Goal: Task Accomplishment & Management: Use online tool/utility

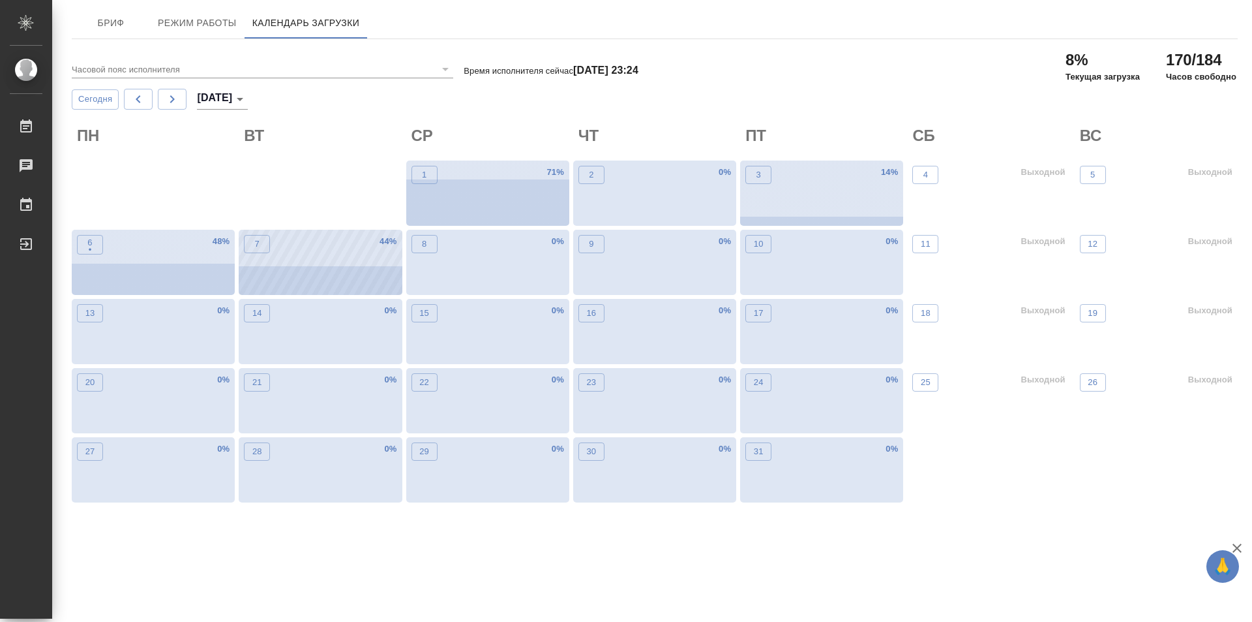
click at [335, 275] on div "7 44 %" at bounding box center [320, 262] width 163 height 65
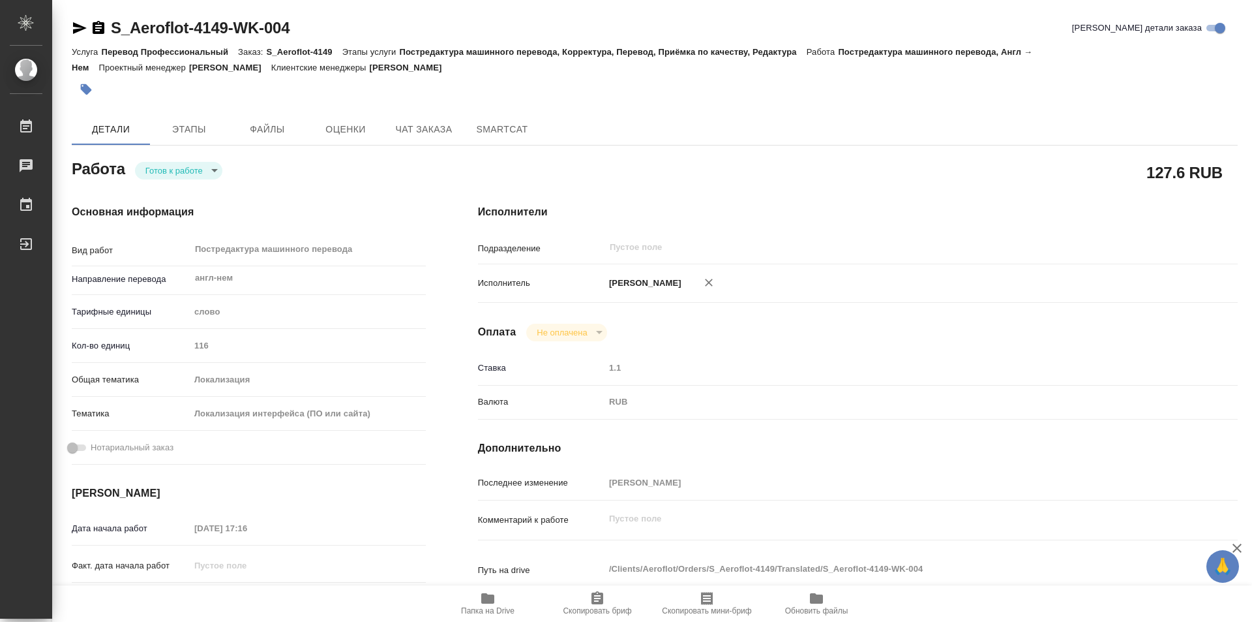
type textarea "x"
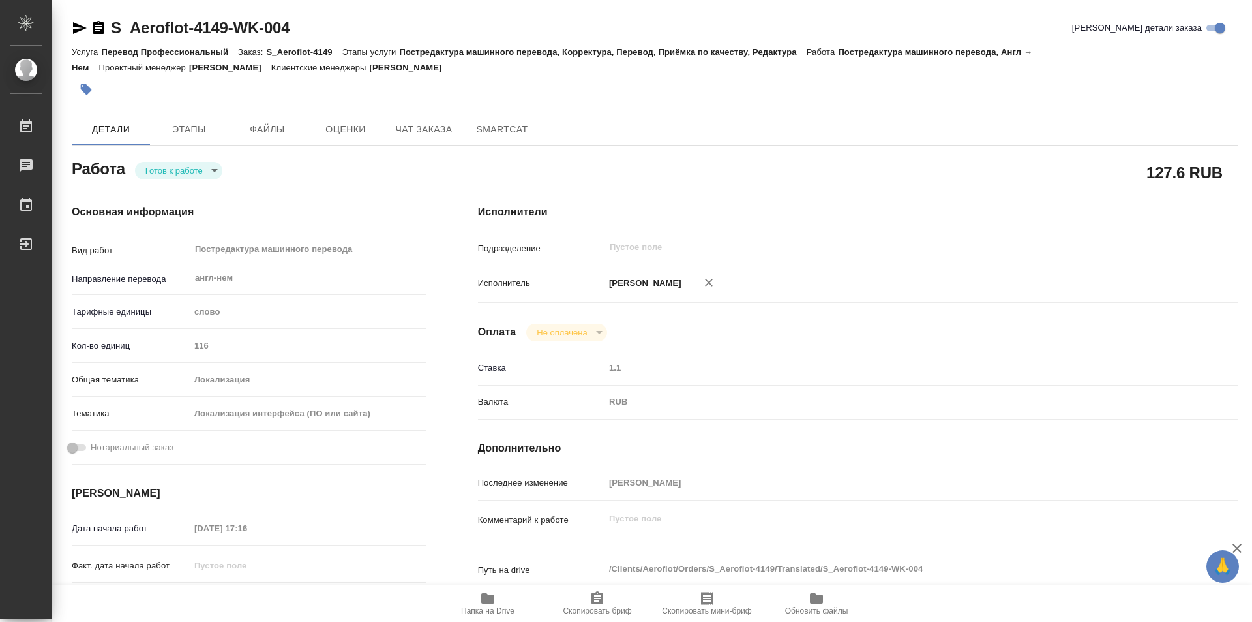
type textarea "x"
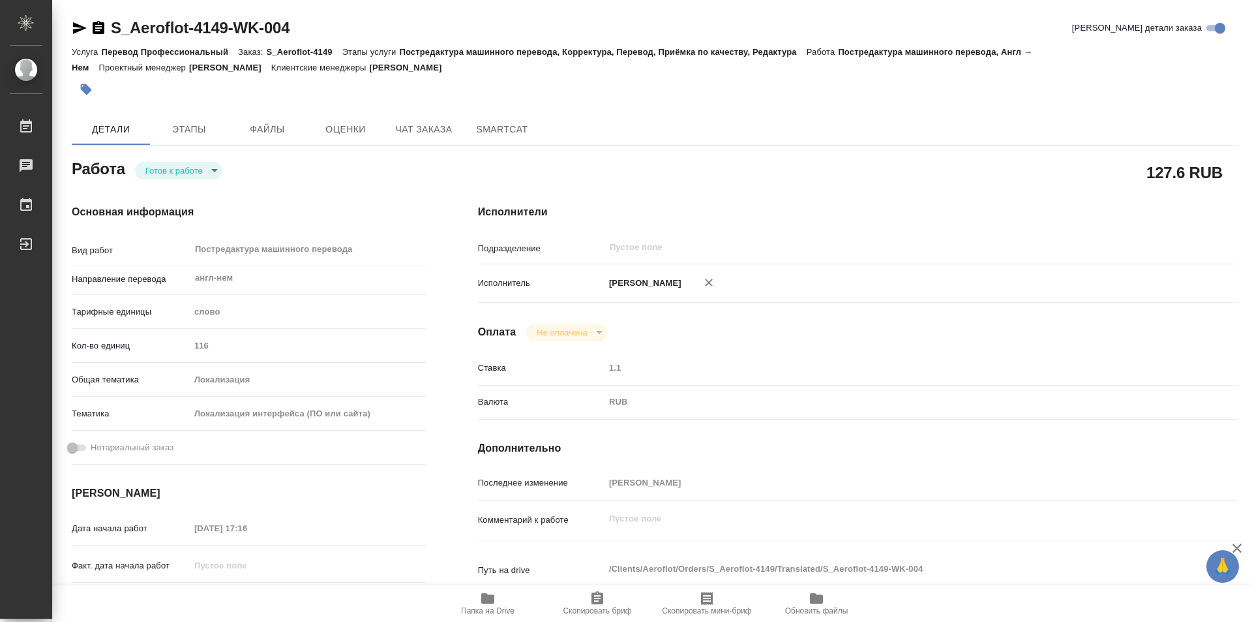
click at [212, 174] on body "🙏 .cls-1 fill:#fff; AWATERA Kozinets Larisa Работы Чаты График Выйти S_Aeroflot…" at bounding box center [626, 311] width 1252 height 622
type textarea "x"
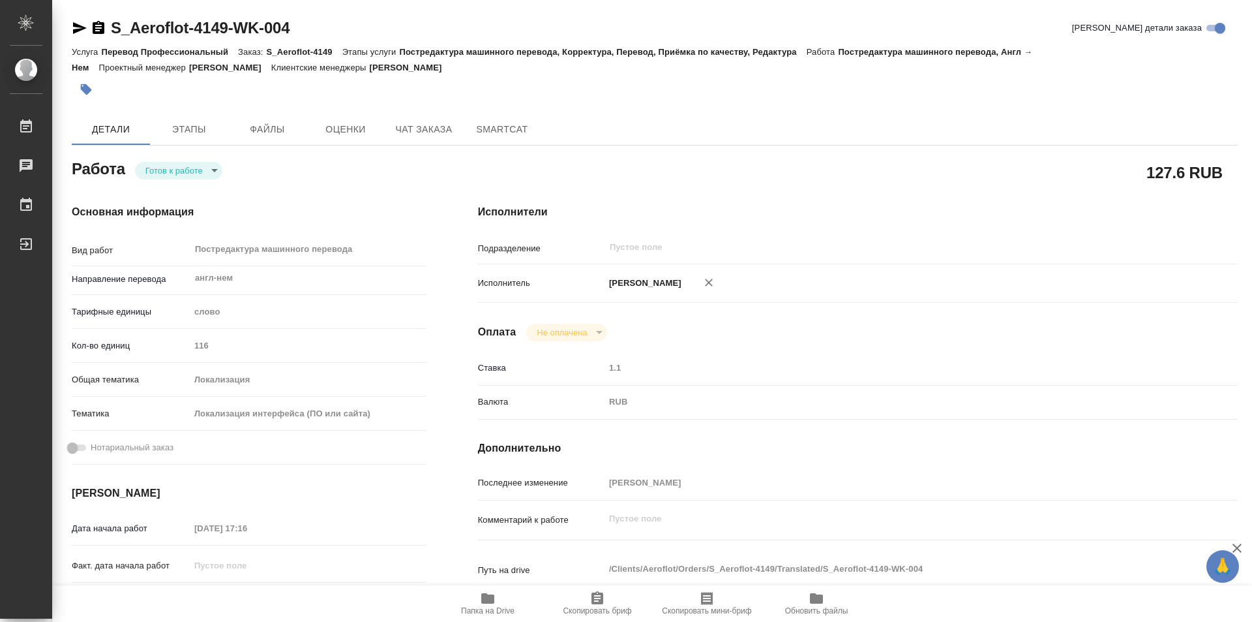
type textarea "x"
click at [172, 168] on button "В работе" at bounding box center [166, 170] width 43 height 14
type textarea "x"
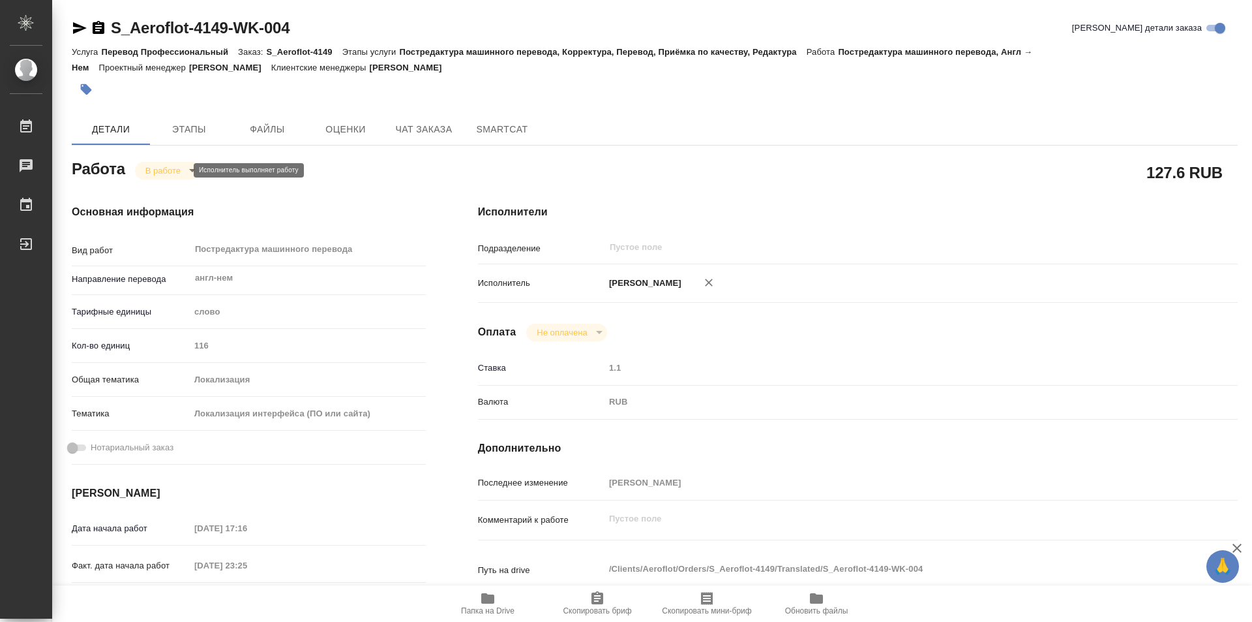
type textarea "x"
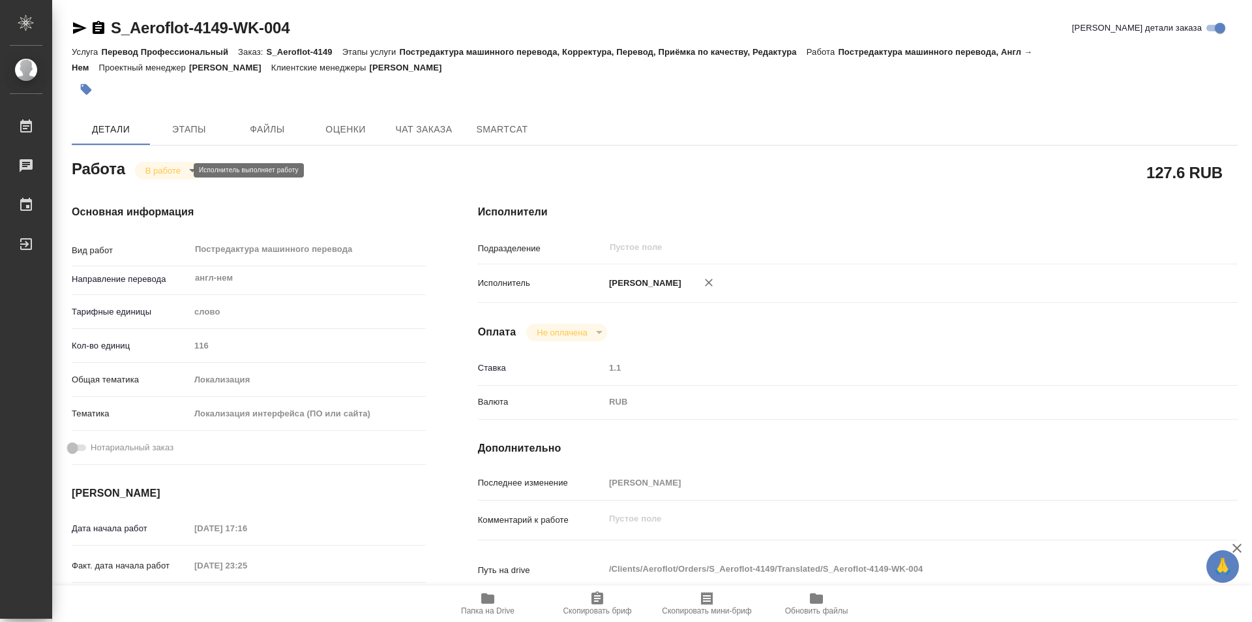
type textarea "x"
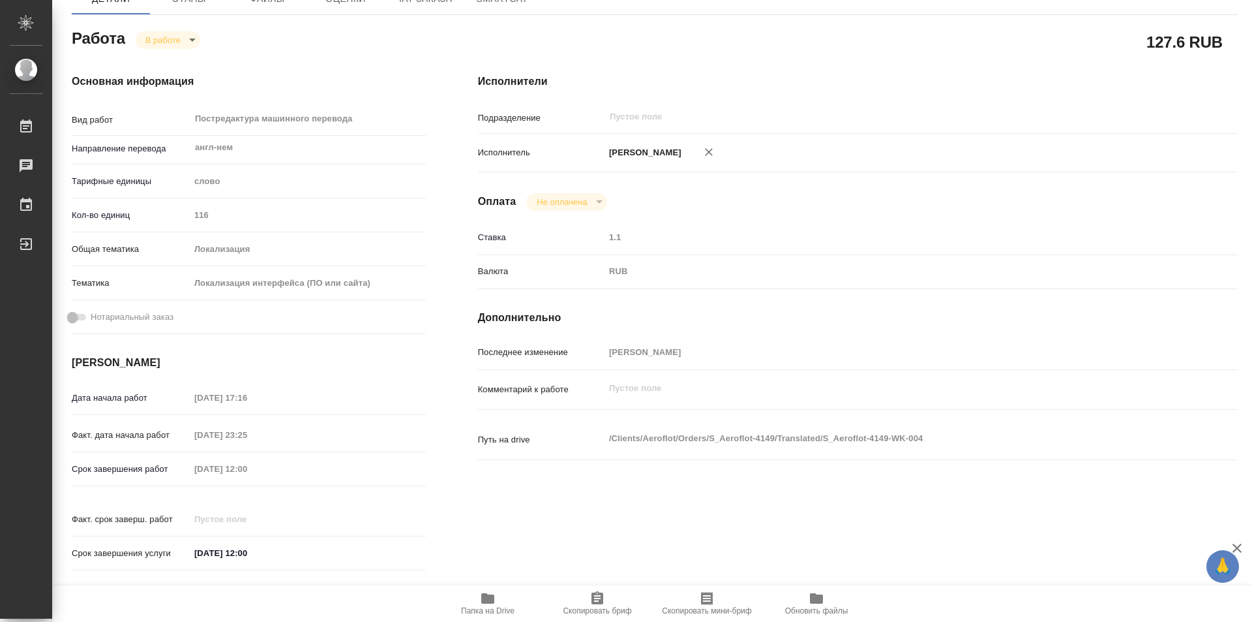
type textarea "x"
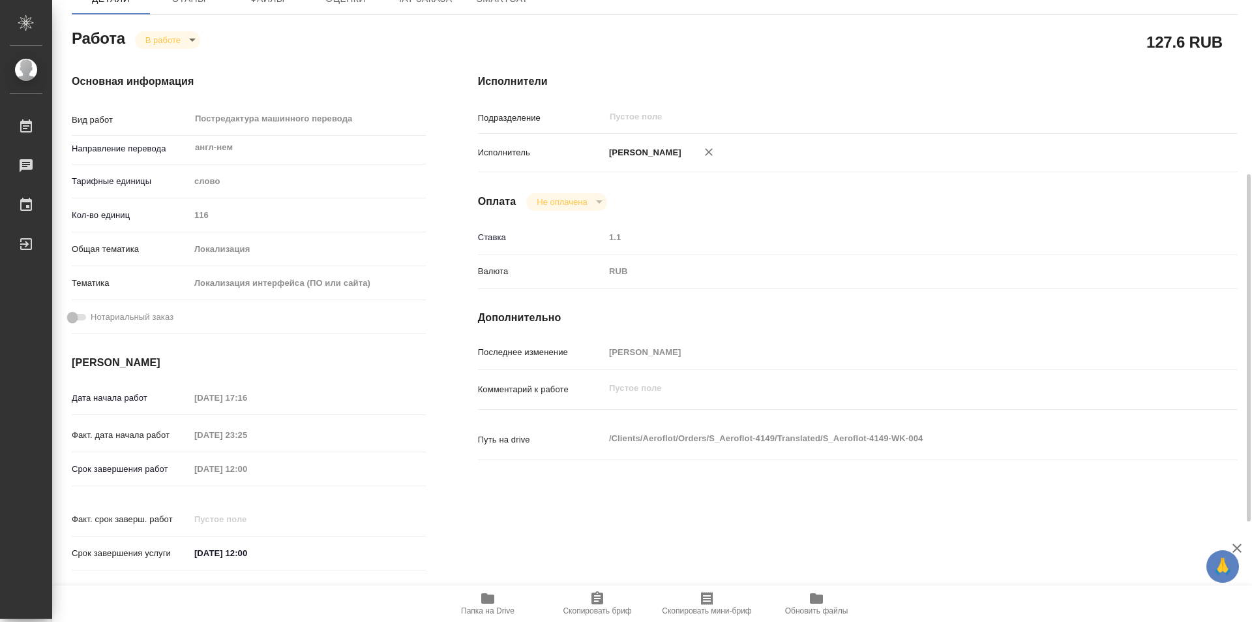
scroll to position [196, 0]
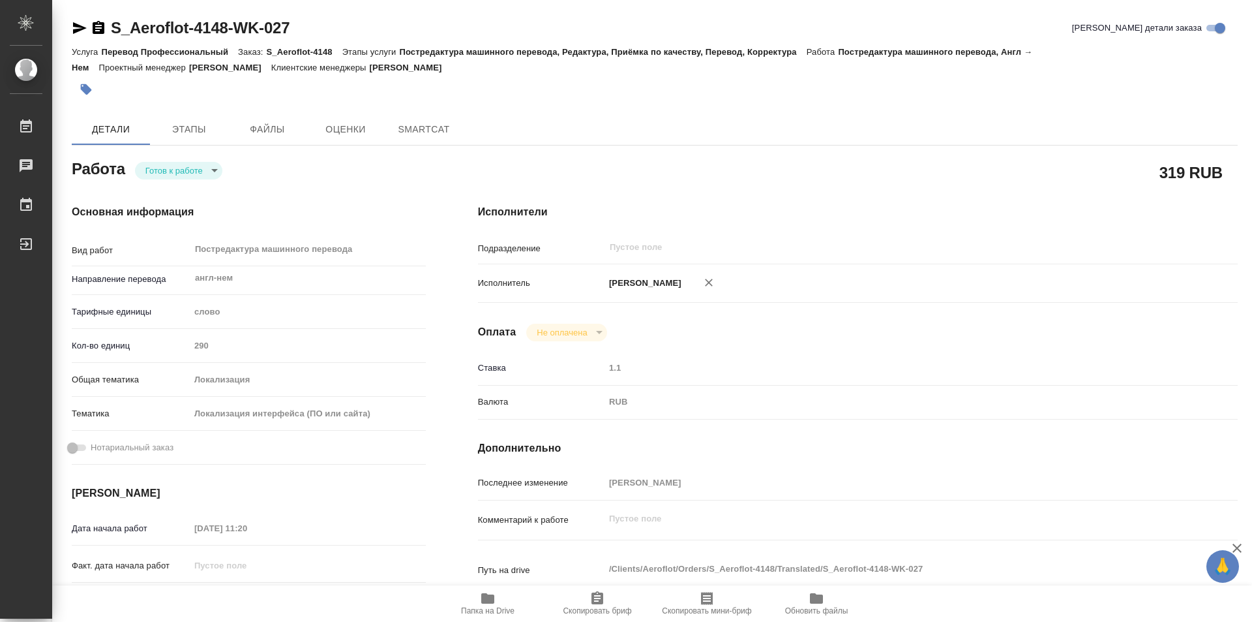
type textarea "x"
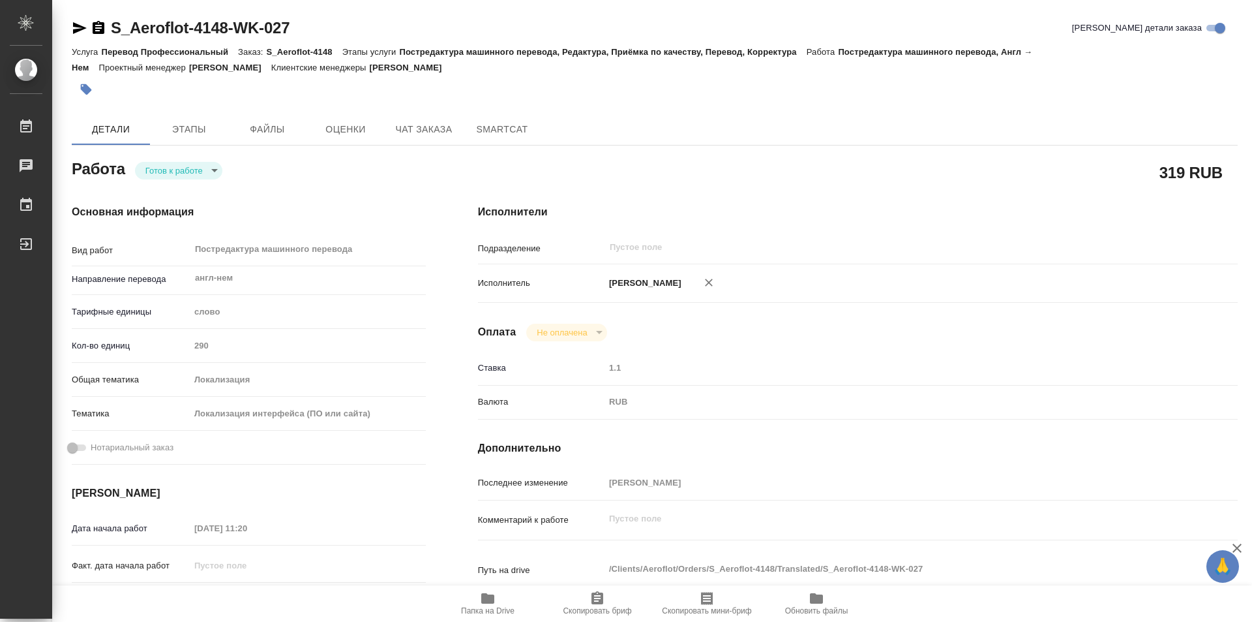
type textarea "x"
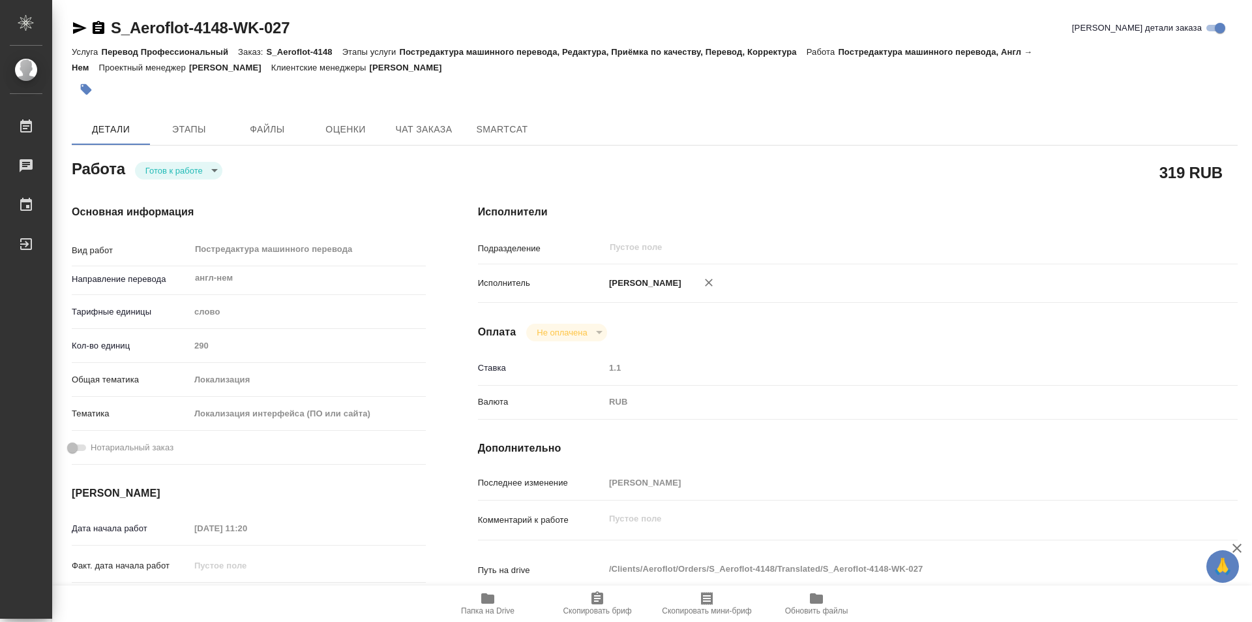
type textarea "x"
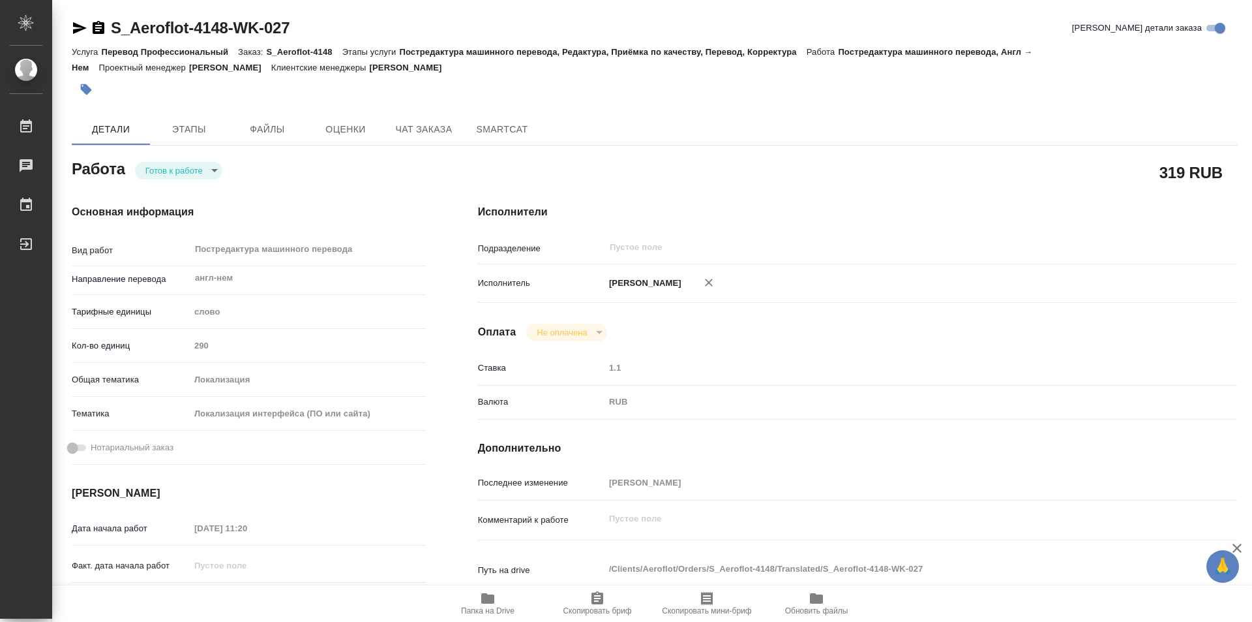
type textarea "x"
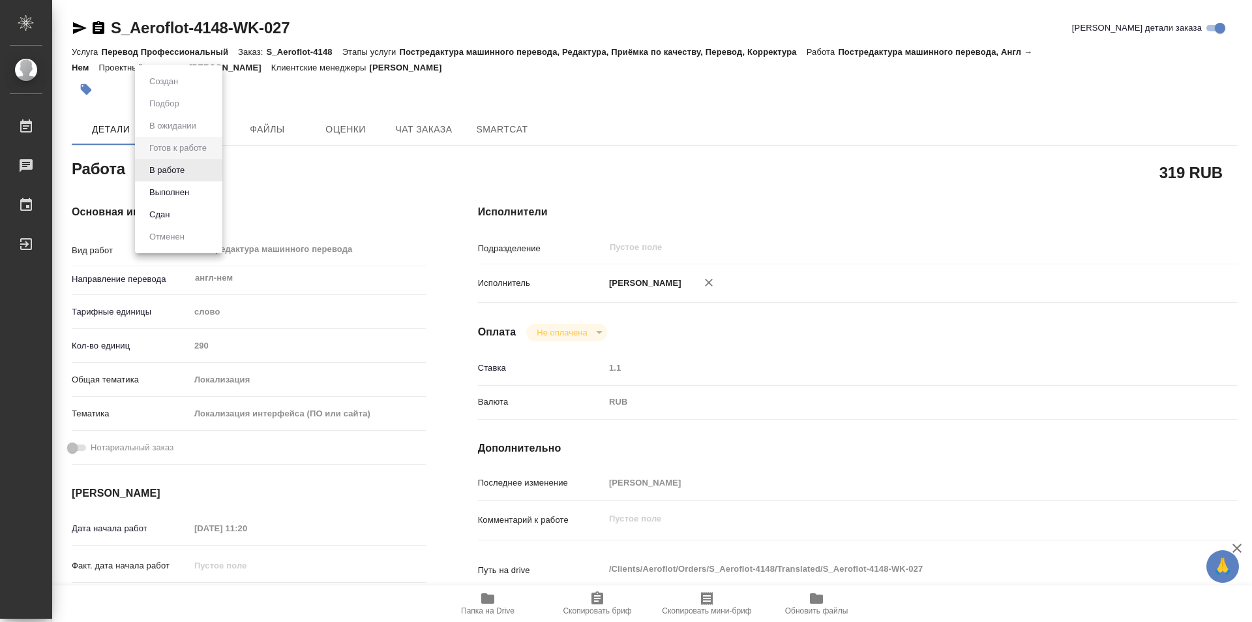
click at [218, 168] on body "🙏 .cls-1 fill:#fff; AWATERA Kozinets Larisa Работы 0 Чаты График Выйти S_Aerofl…" at bounding box center [626, 311] width 1252 height 622
click at [186, 172] on button "В работе" at bounding box center [166, 170] width 43 height 14
type textarea "x"
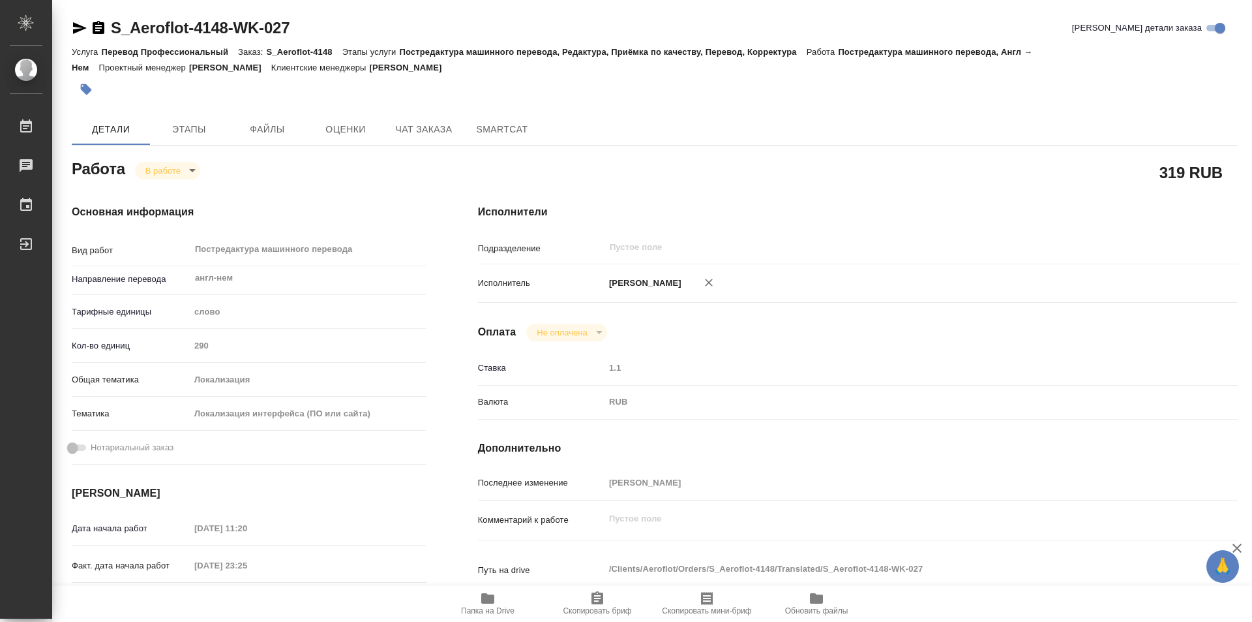
type textarea "x"
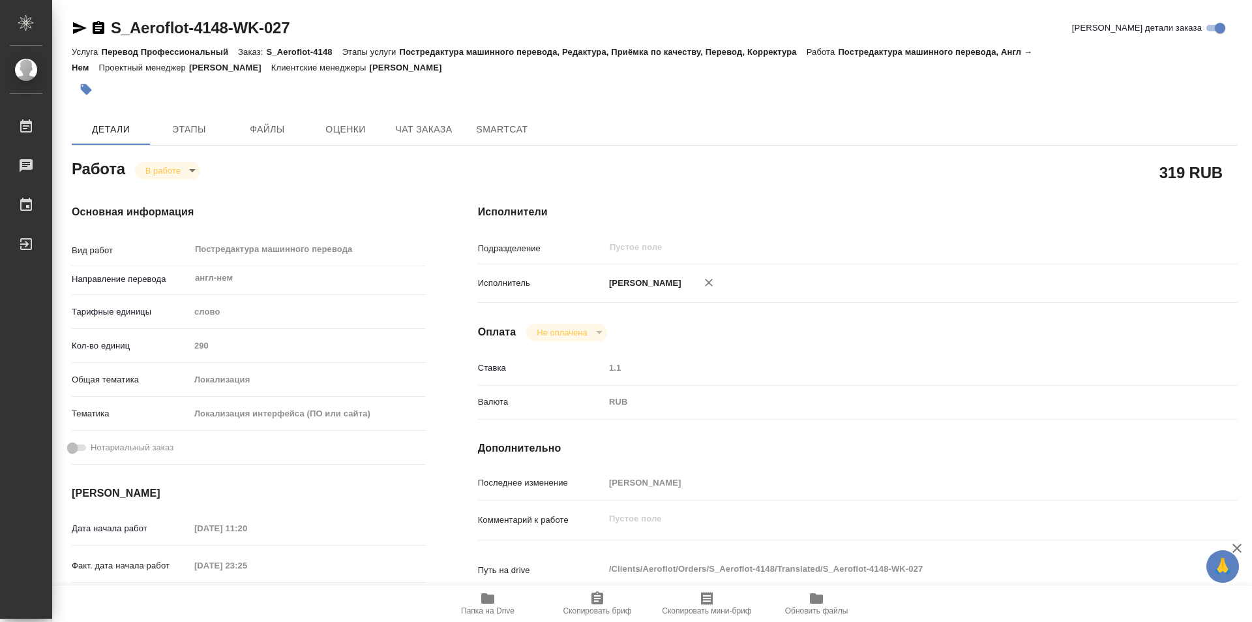
type textarea "x"
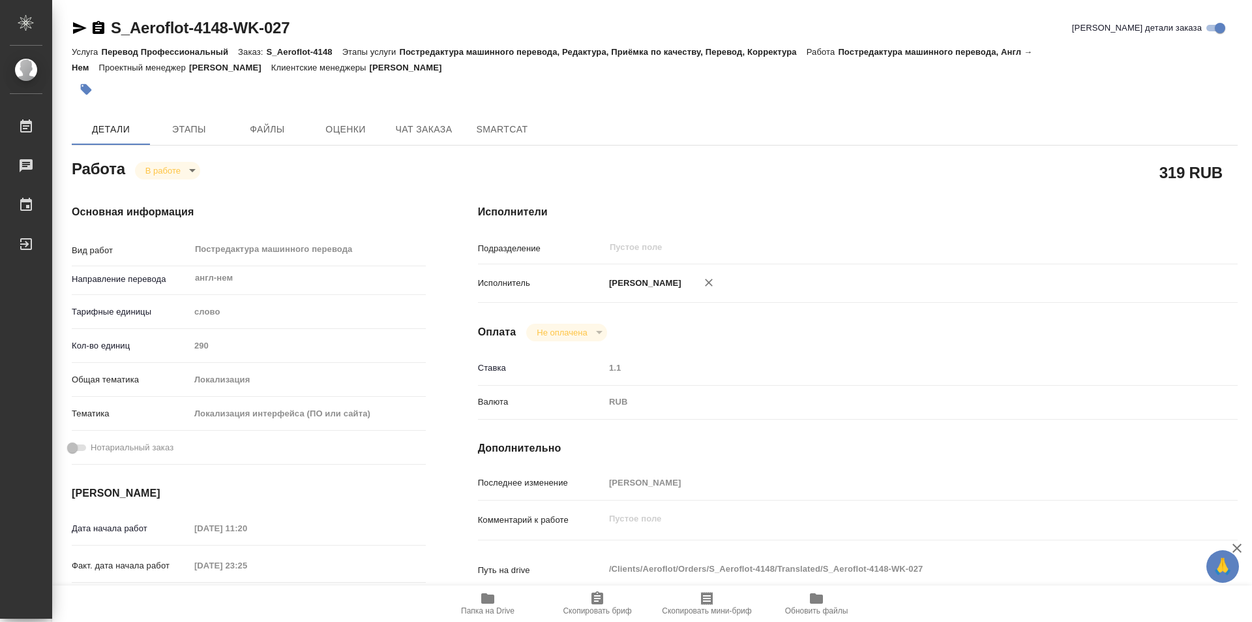
type textarea "x"
click at [196, 169] on body "🙏 .cls-1 fill:#fff; AWATERA Kozinets [PERSON_NAME] Чаты График Выйти S_Aeroflot…" at bounding box center [626, 311] width 1252 height 622
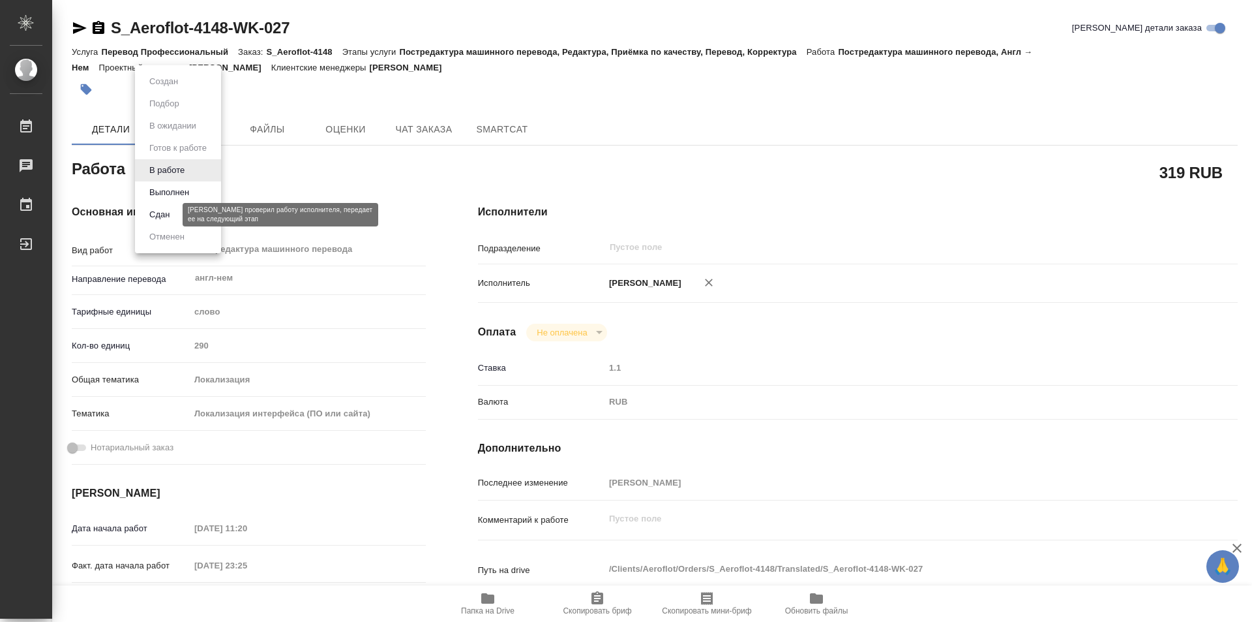
click at [167, 207] on button "Сдан" at bounding box center [159, 214] width 28 height 14
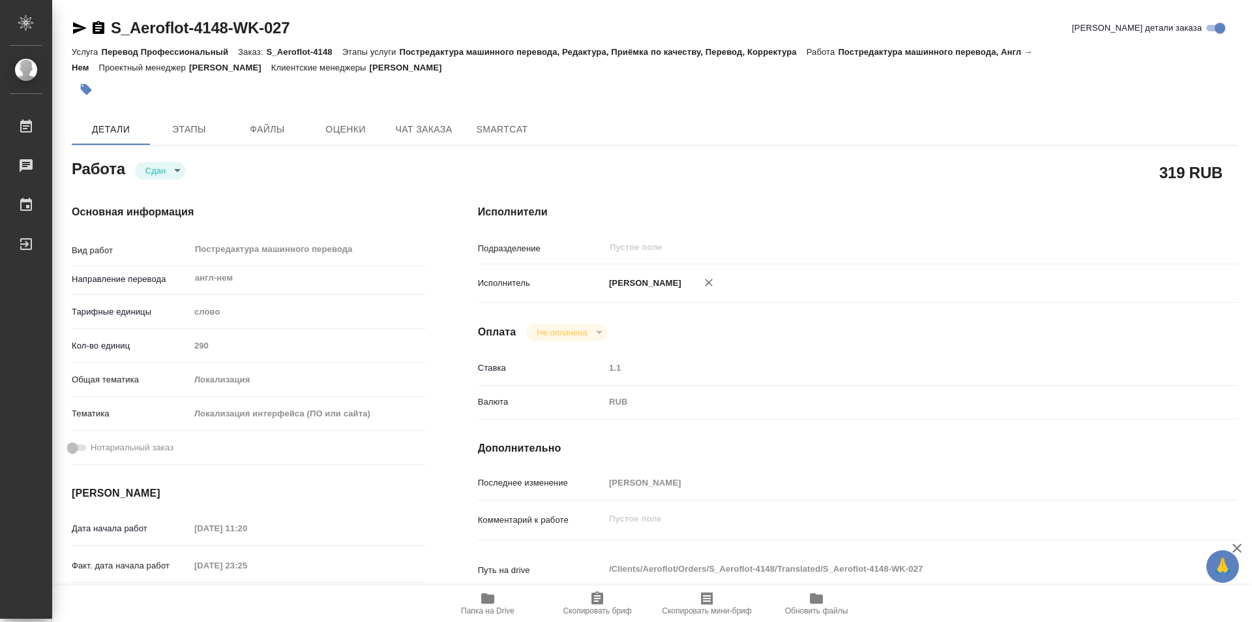
type textarea "x"
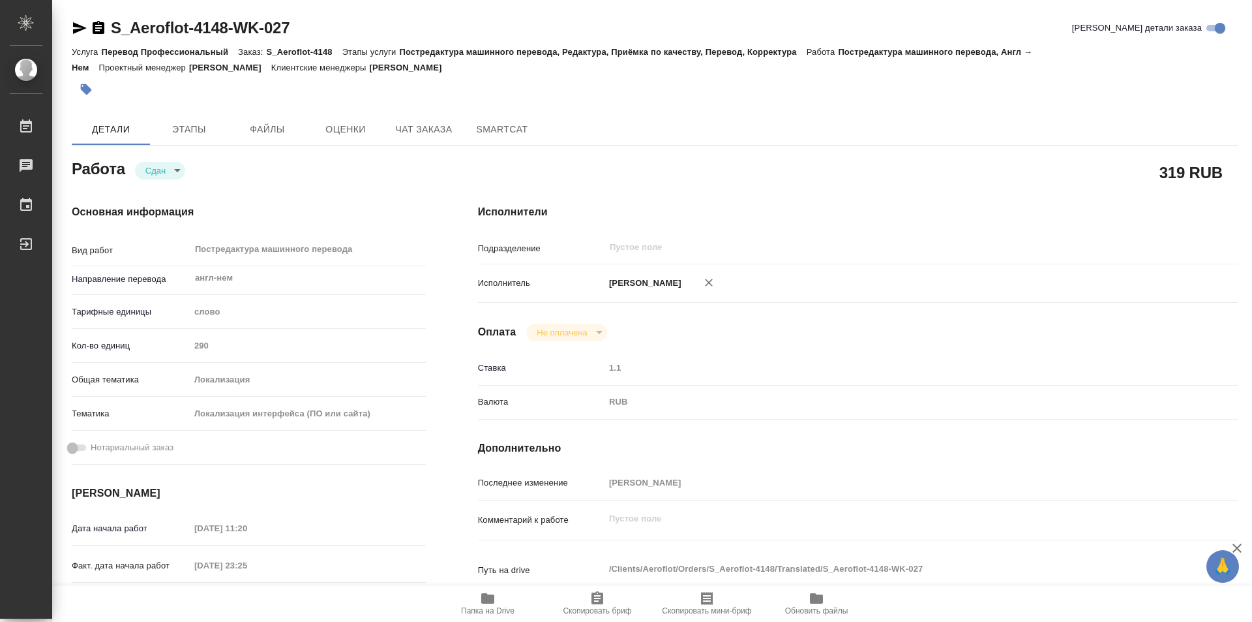
type textarea "x"
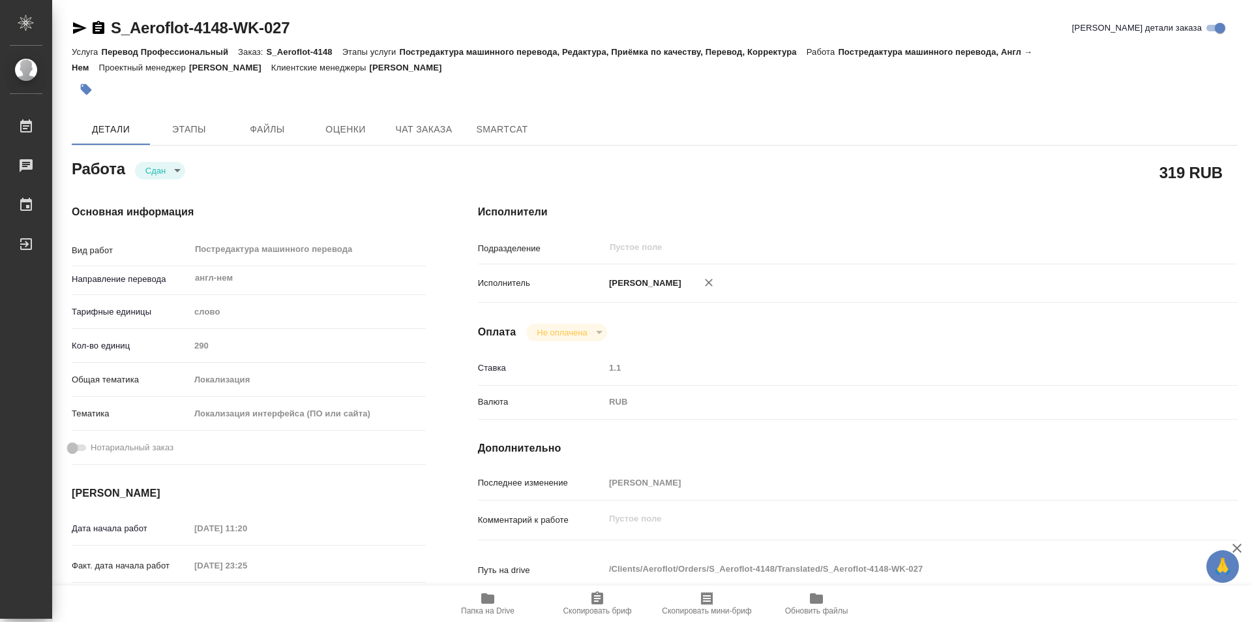
click at [101, 25] on icon "button" at bounding box center [99, 27] width 12 height 13
